Goal: Task Accomplishment & Management: Complete application form

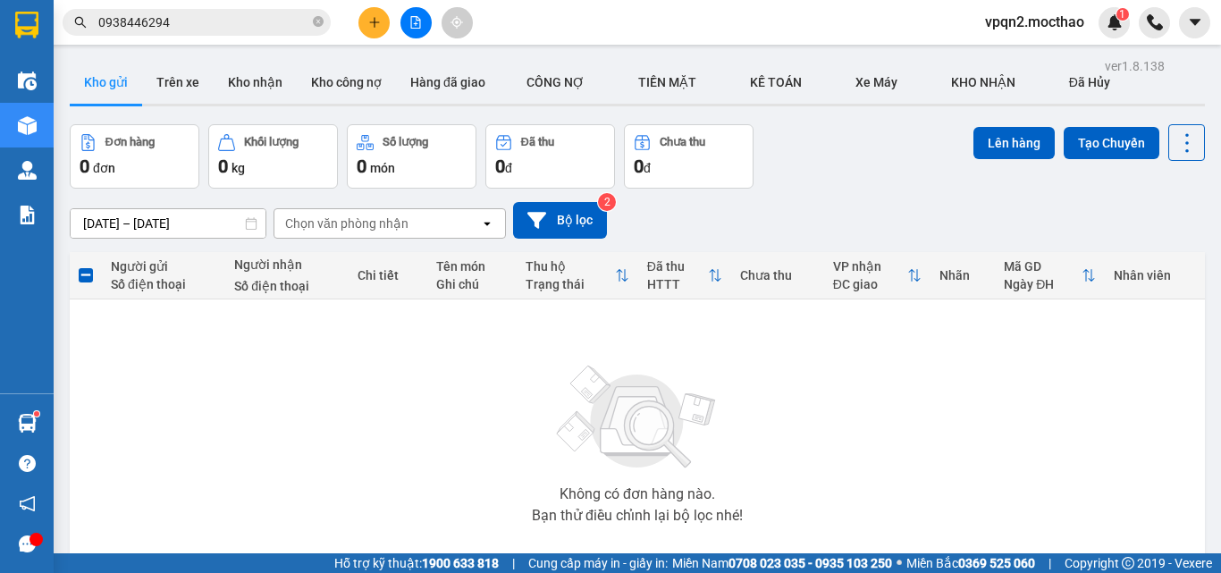
click at [382, 17] on button at bounding box center [373, 22] width 31 height 31
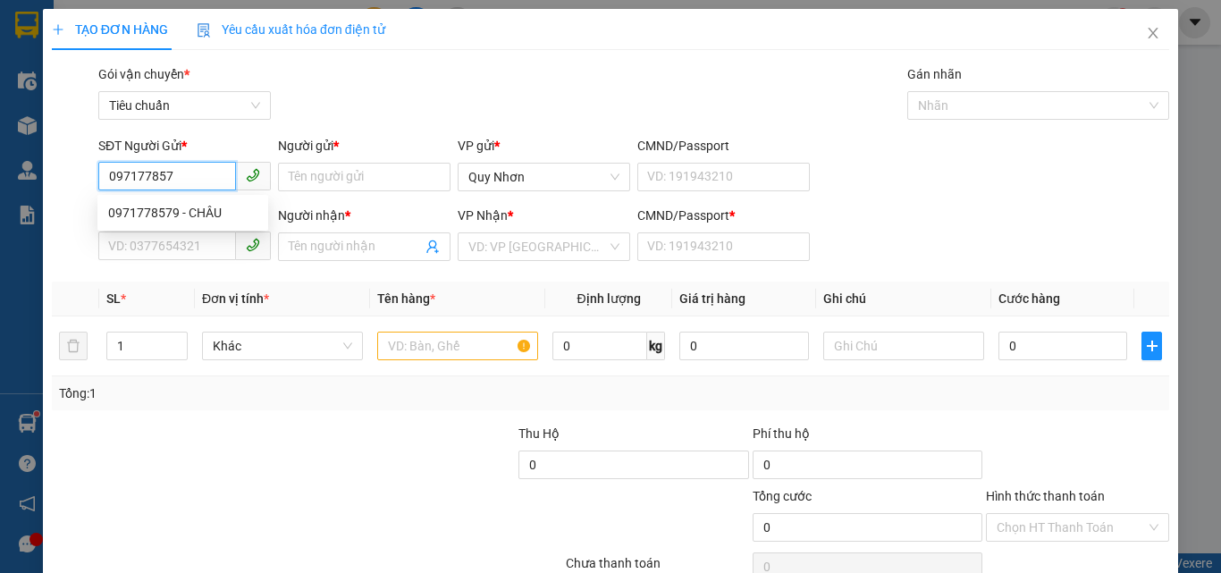
type input "0971778579"
click at [127, 211] on div "0971778579 - CHÂU" at bounding box center [182, 213] width 149 height 20
type input "CHÂU"
type input "0918237468"
type input "[PERSON_NAME]"
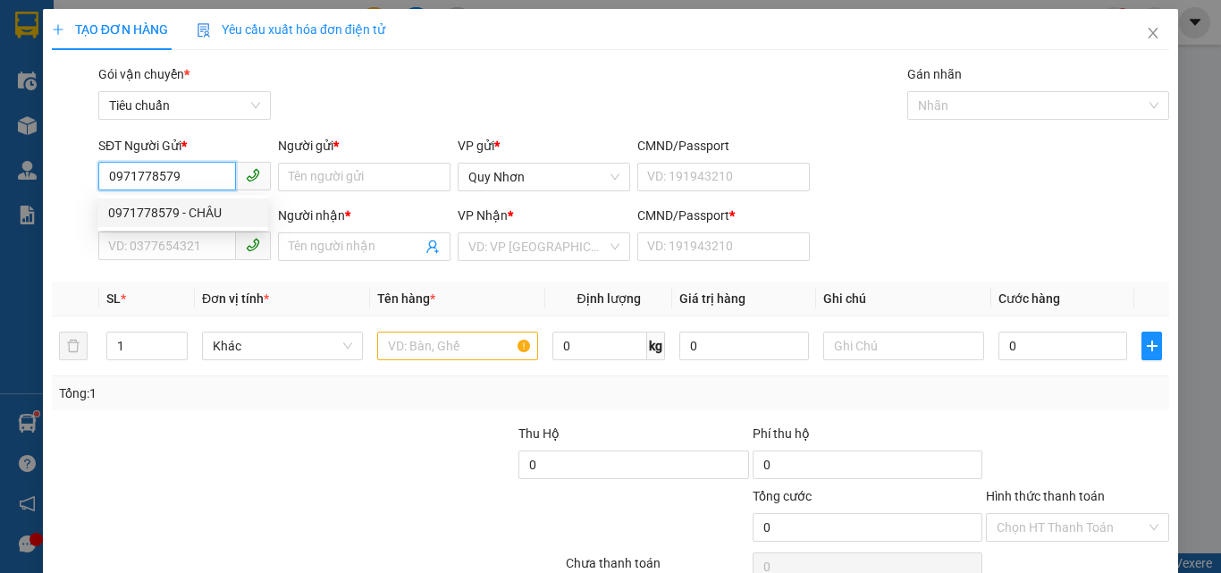
type input "T"
type input "40.000"
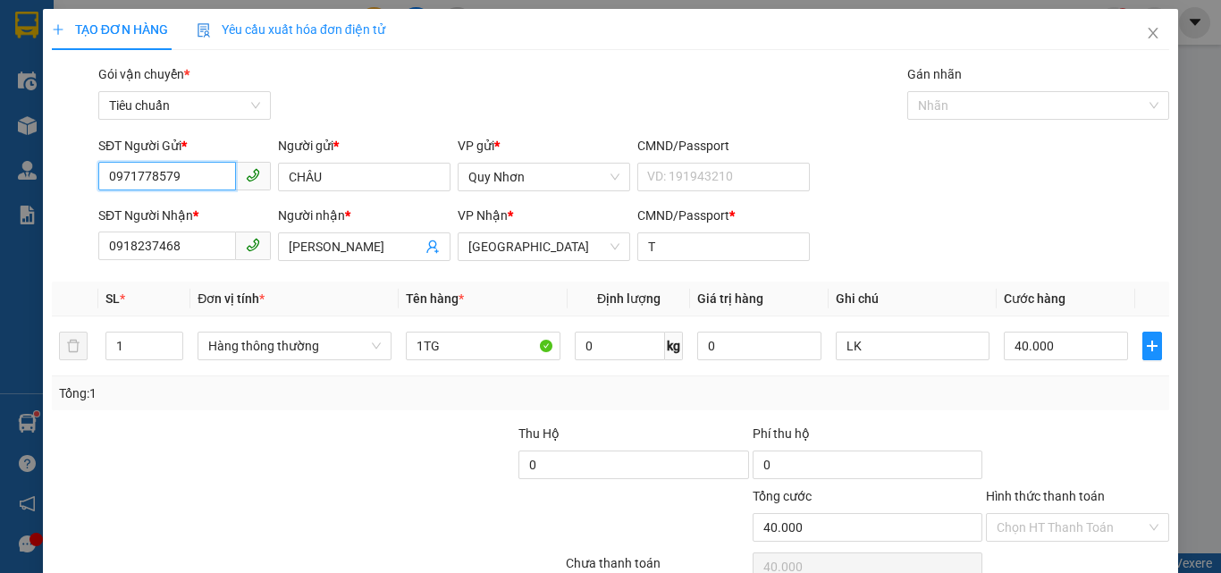
scroll to position [88, 0]
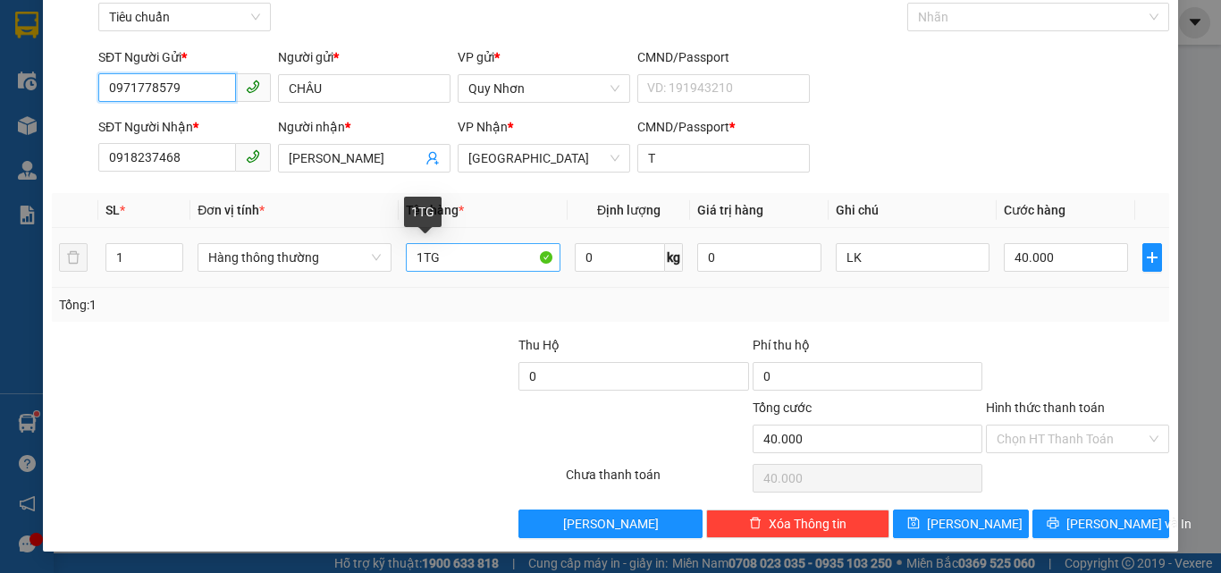
type input "0971778579"
click at [483, 265] on input "1TG" at bounding box center [483, 257] width 155 height 29
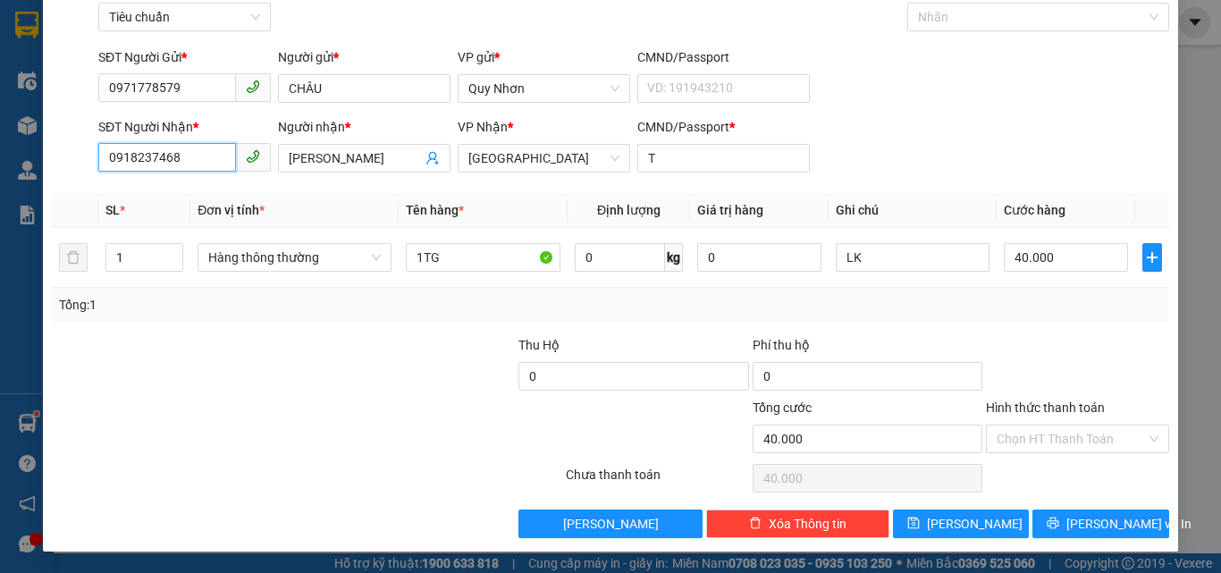
click at [215, 165] on input "0918237468" at bounding box center [167, 157] width 138 height 29
type input "0984079342"
click at [401, 159] on input "[PERSON_NAME]" at bounding box center [355, 158] width 133 height 20
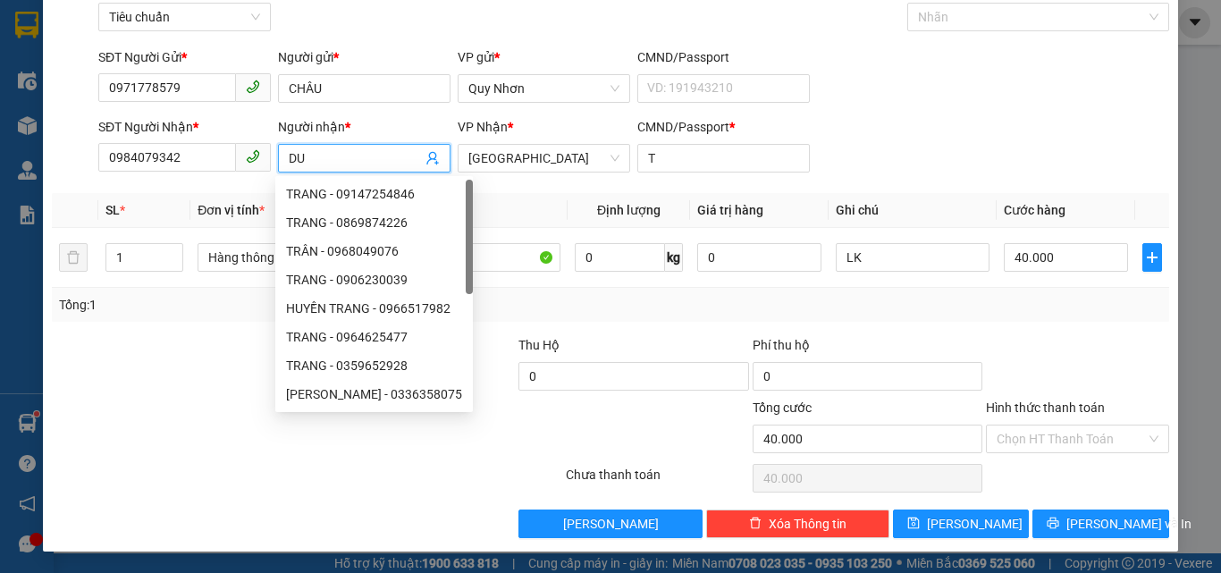
type input "D"
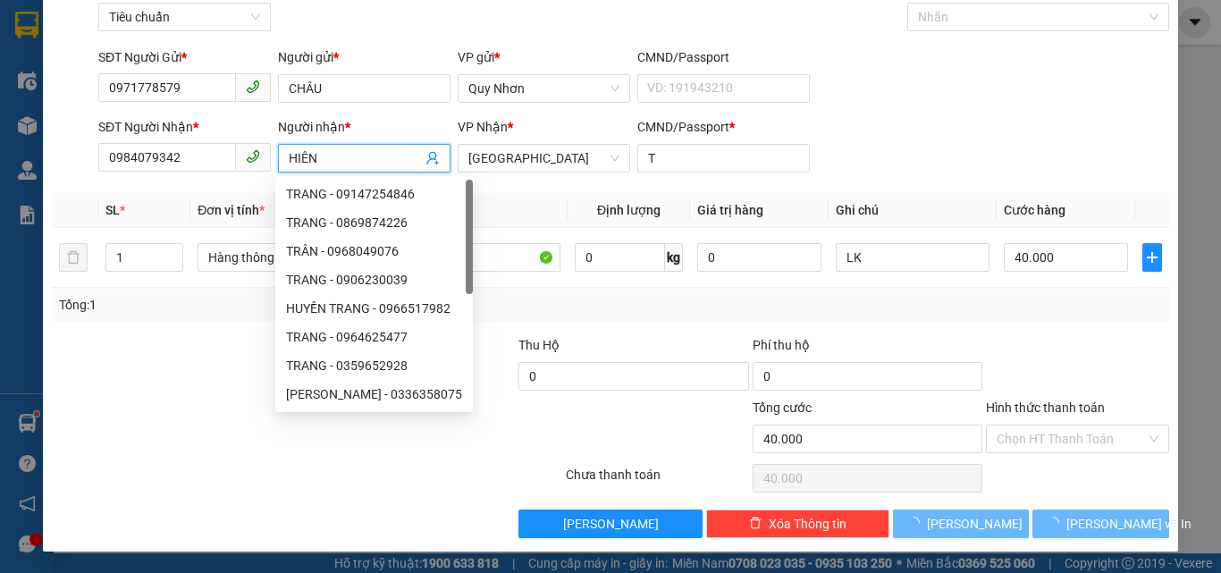
type input "HIÊN"
click at [534, 28] on div "Gói vận chuyển * Tiêu chuẩn Gán nhãn Nhãn" at bounding box center [634, 7] width 1078 height 63
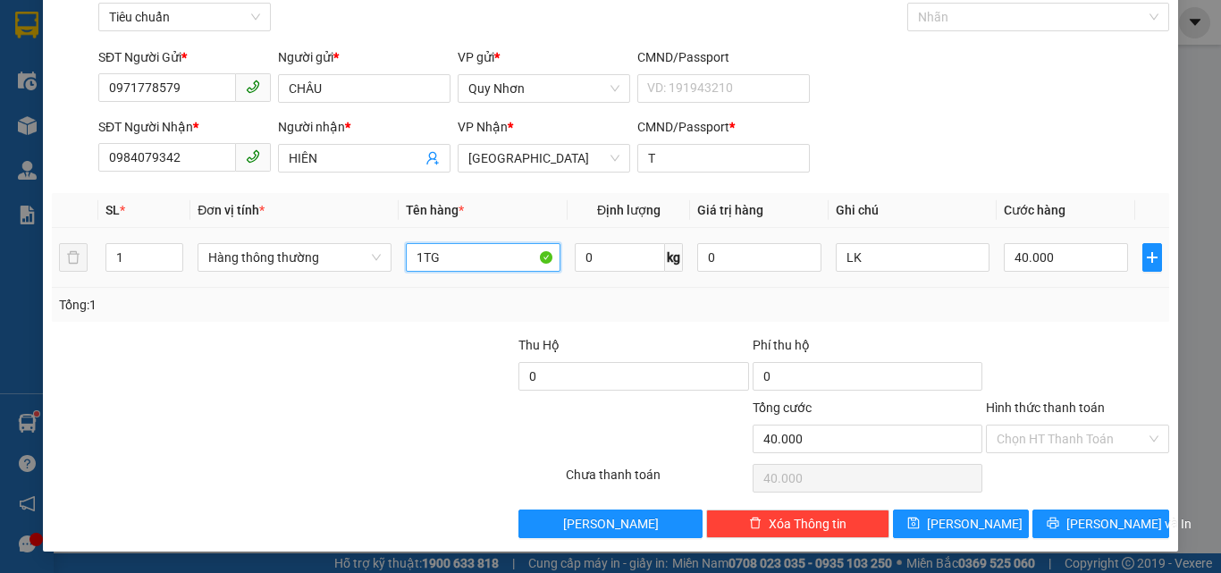
click at [461, 254] on input "1TG" at bounding box center [483, 257] width 155 height 29
type input "1TX"
click at [1048, 451] on input "Hình thức thanh toán" at bounding box center [1070, 438] width 149 height 27
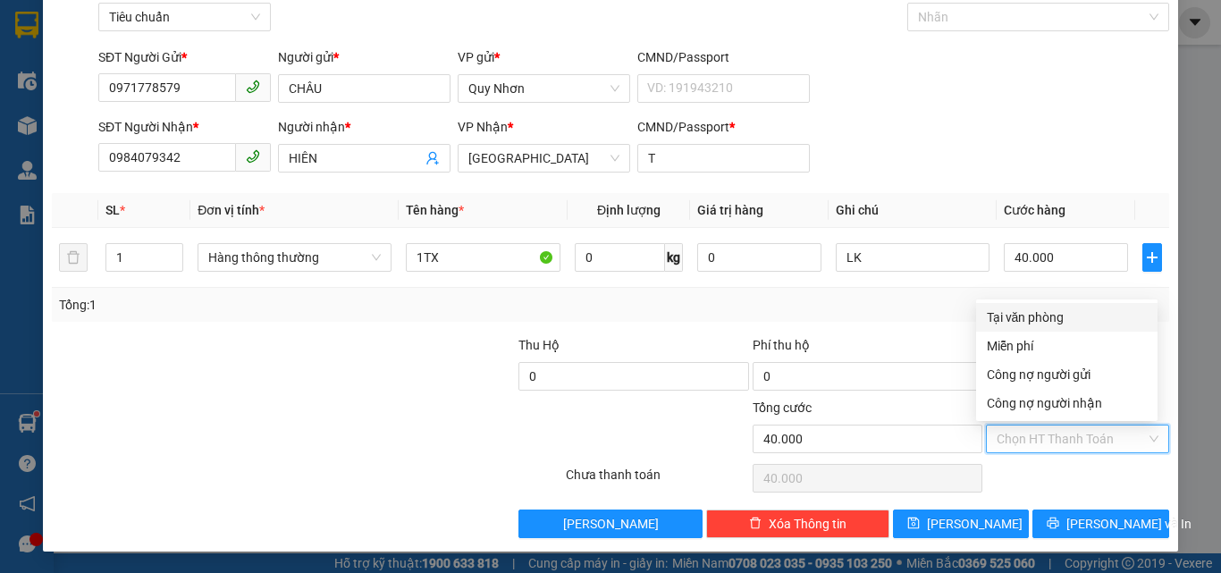
click at [1070, 319] on div "Tại văn phòng" at bounding box center [1067, 317] width 160 height 20
type input "0"
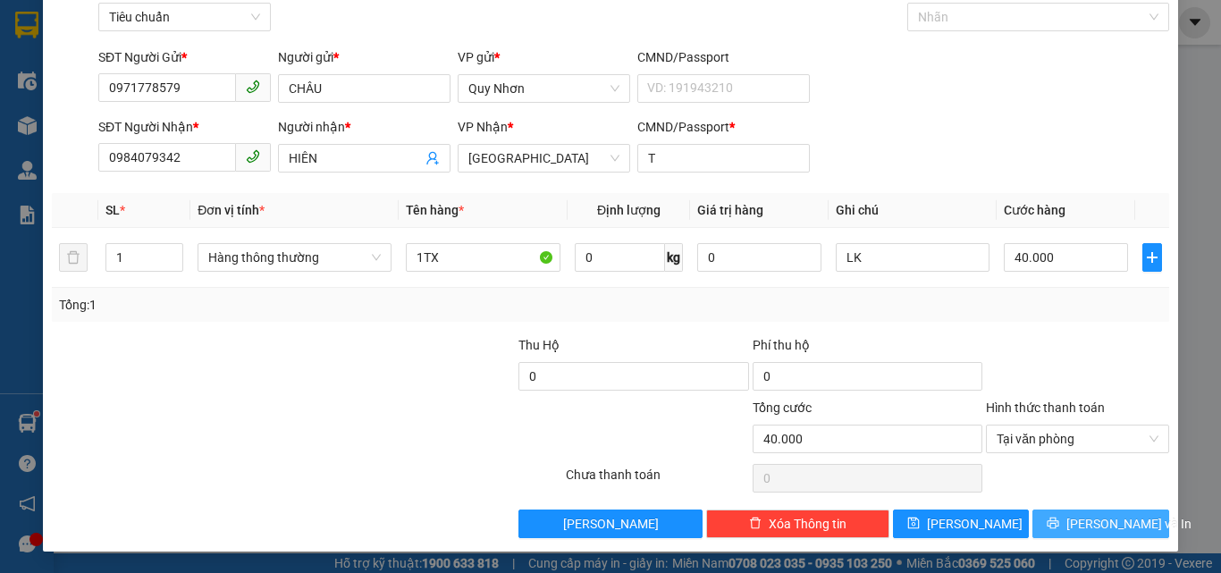
click at [1044, 524] on button "[PERSON_NAME] và In" at bounding box center [1100, 523] width 137 height 29
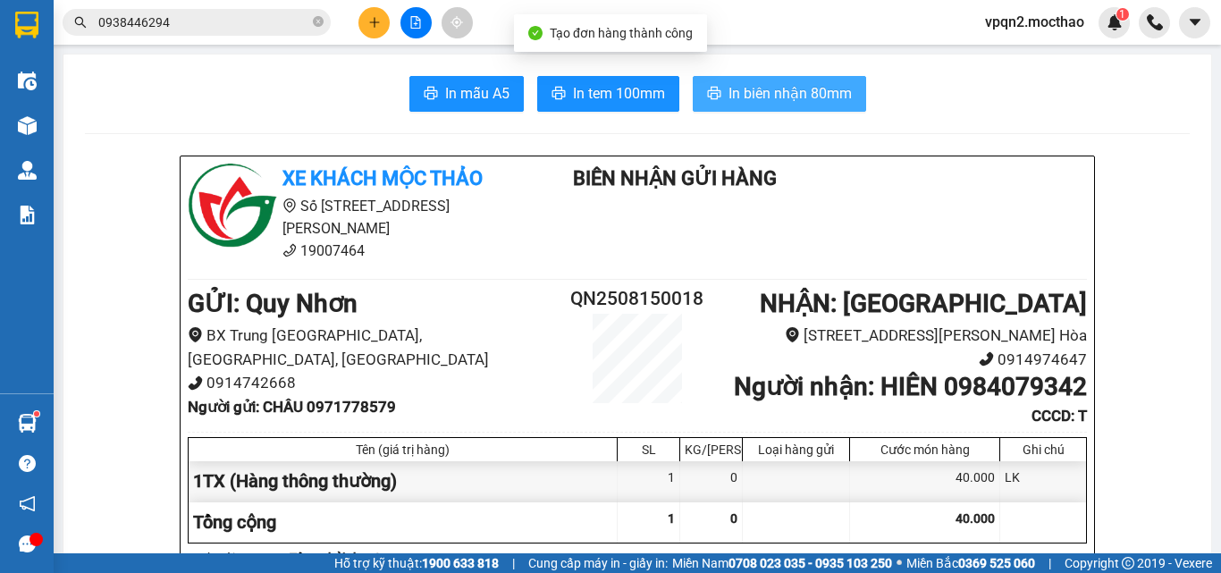
click at [715, 84] on button "In biên nhận 80mm" at bounding box center [779, 94] width 173 height 36
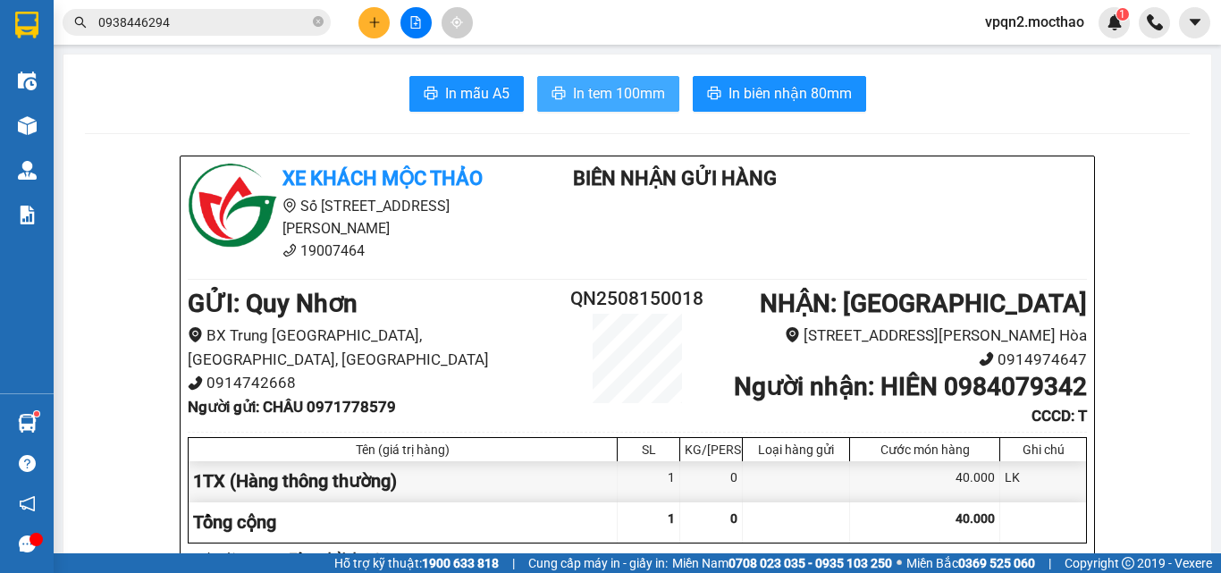
click at [598, 90] on span "In tem 100mm" at bounding box center [619, 93] width 92 height 22
